Goal: Information Seeking & Learning: Compare options

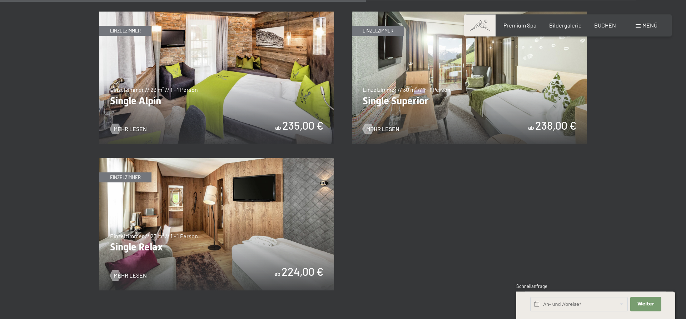
scroll to position [1167, 0]
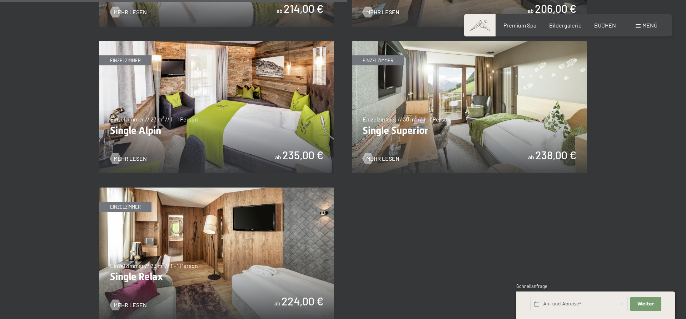
click at [263, 159] on img at bounding box center [216, 107] width 235 height 132
click at [421, 130] on img at bounding box center [469, 107] width 235 height 132
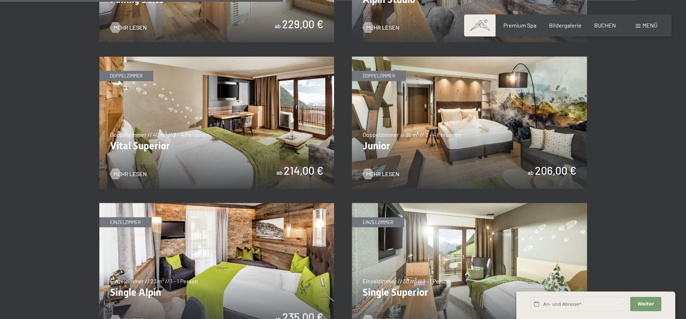
scroll to position [948, 0]
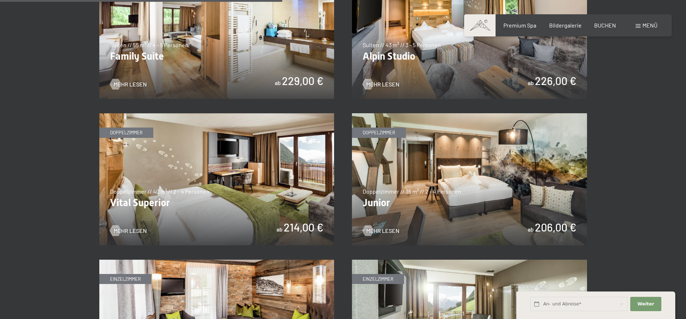
click at [417, 186] on img at bounding box center [469, 179] width 235 height 132
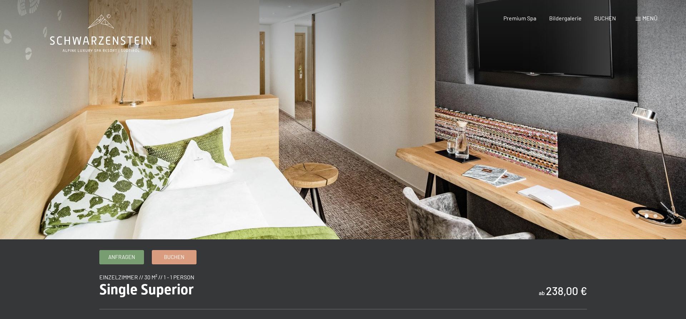
click at [48, 136] on div at bounding box center [171, 119] width 343 height 239
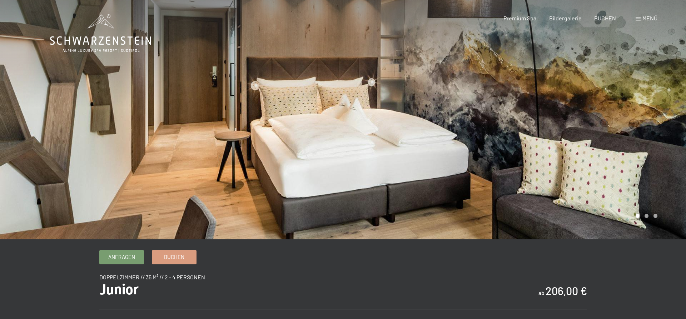
click at [118, 142] on div at bounding box center [171, 119] width 343 height 239
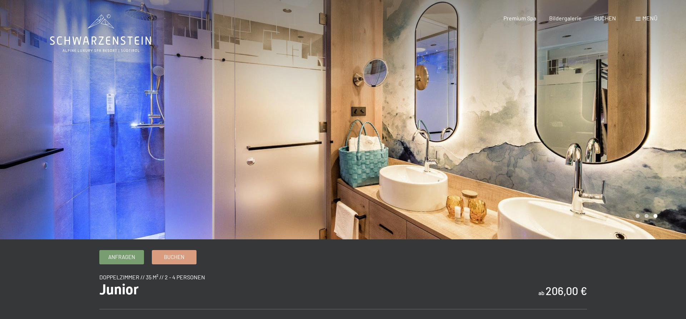
click at [118, 142] on div at bounding box center [171, 119] width 343 height 239
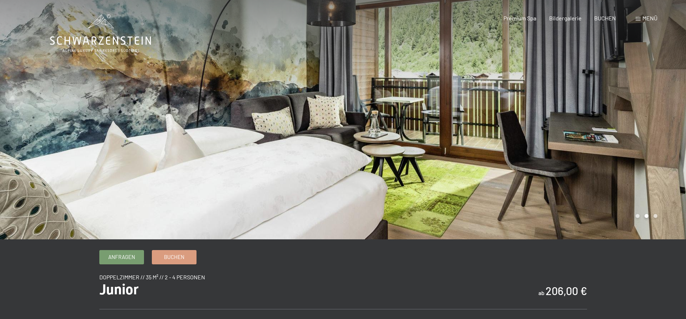
click at [649, 143] on div at bounding box center [514, 119] width 343 height 239
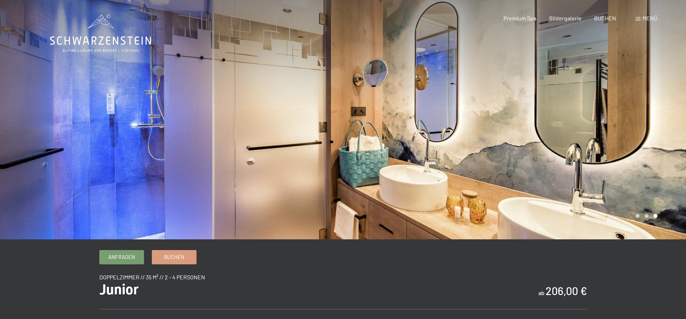
click at [649, 142] on div at bounding box center [514, 119] width 343 height 239
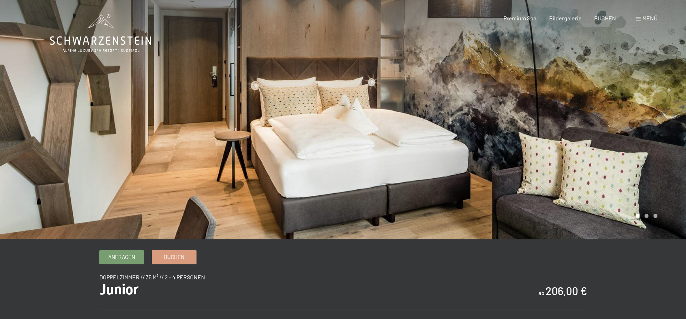
click at [649, 142] on div at bounding box center [514, 119] width 343 height 239
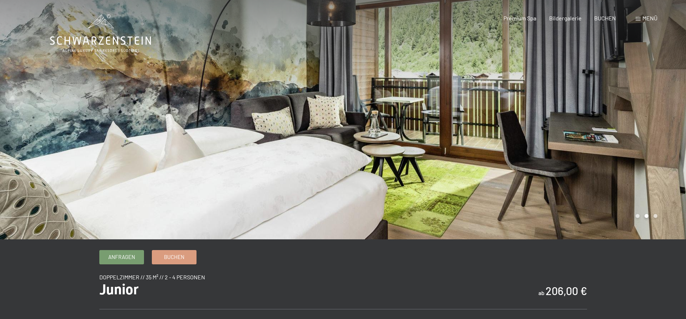
click at [649, 142] on div at bounding box center [514, 119] width 343 height 239
